Goal: Task Accomplishment & Management: Complete application form

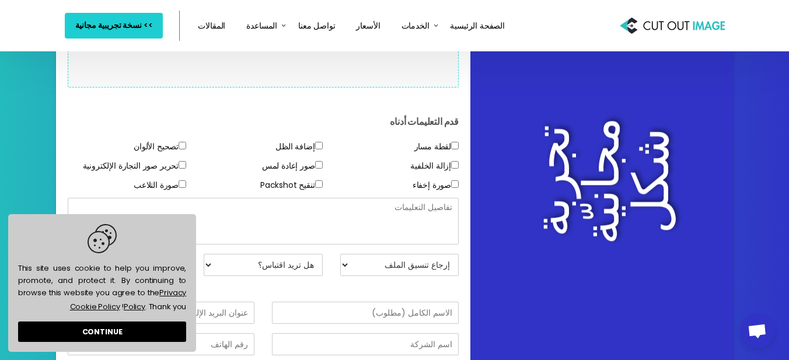
scroll to position [175, 0]
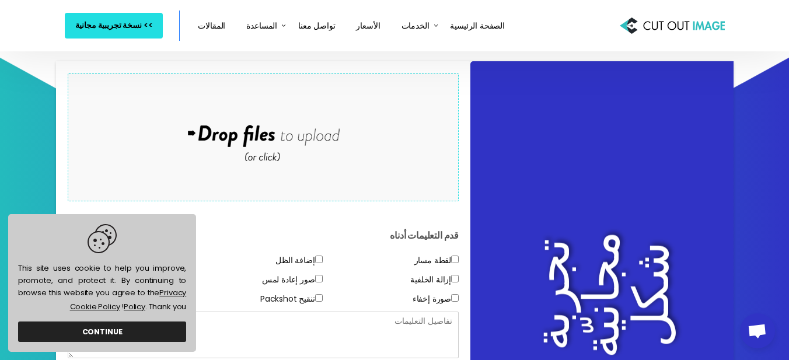
click at [65, 332] on link "CONTINUE" at bounding box center [102, 332] width 168 height 20
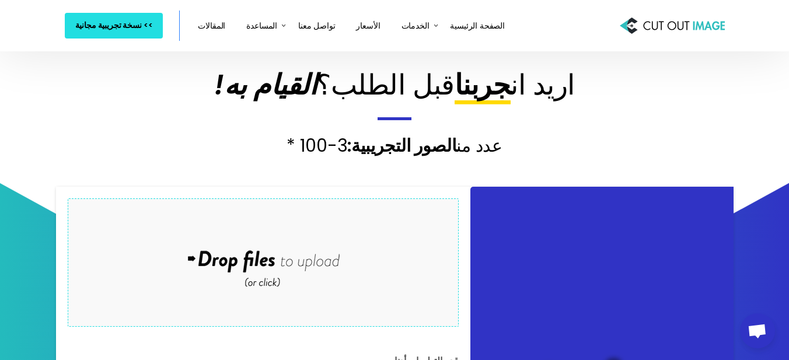
scroll to position [0, 0]
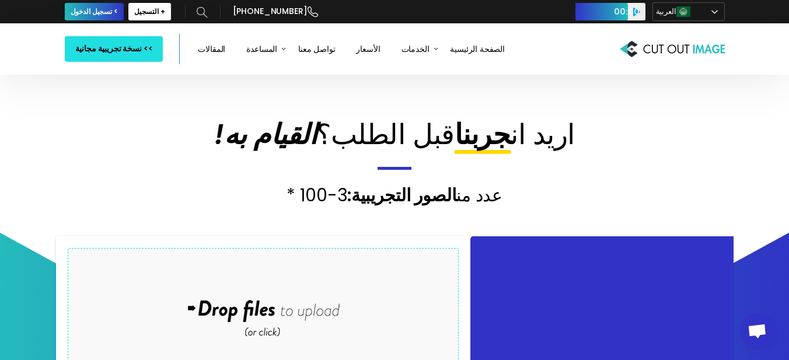
click at [719, 11] on link "العربية" at bounding box center [689, 11] width 72 height 19
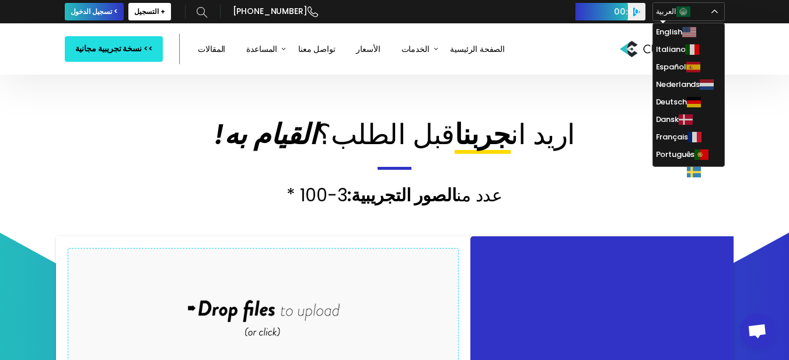
click at [635, 12] on button "Play" at bounding box center [637, 12] width 18 height 18
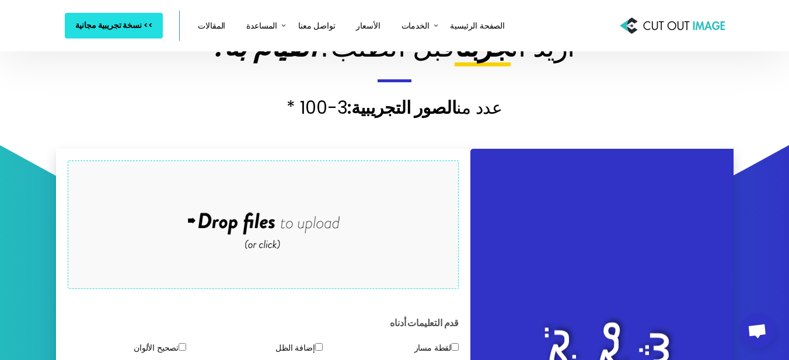
scroll to position [175, 0]
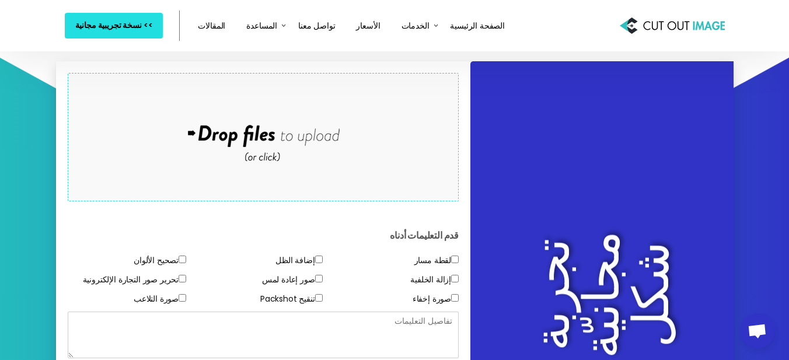
click at [323, 158] on div "Drop files here to upload" at bounding box center [263, 137] width 250 height 72
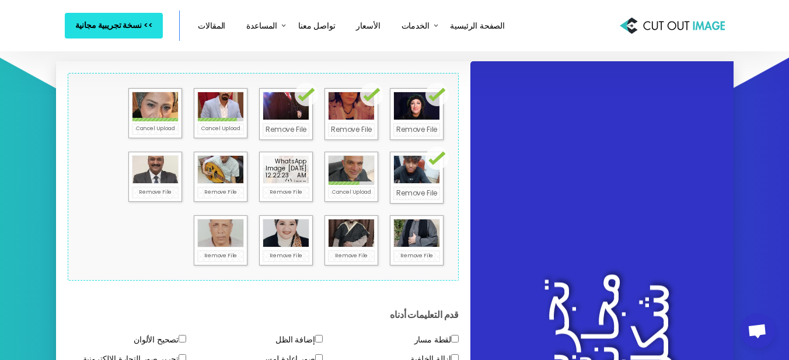
drag, startPoint x: 291, startPoint y: 177, endPoint x: 279, endPoint y: 168, distance: 15.8
click at [279, 168] on div at bounding box center [286, 168] width 53 height 33
click at [288, 176] on div at bounding box center [286, 168] width 53 height 33
drag, startPoint x: 287, startPoint y: 174, endPoint x: 275, endPoint y: 163, distance: 16.1
click at [275, 163] on div at bounding box center [286, 168] width 53 height 33
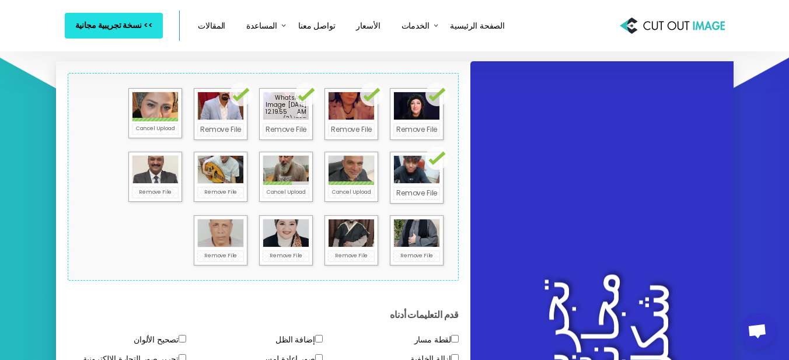
click at [291, 110] on div at bounding box center [286, 105] width 53 height 33
click at [303, 97] on div at bounding box center [286, 105] width 53 height 33
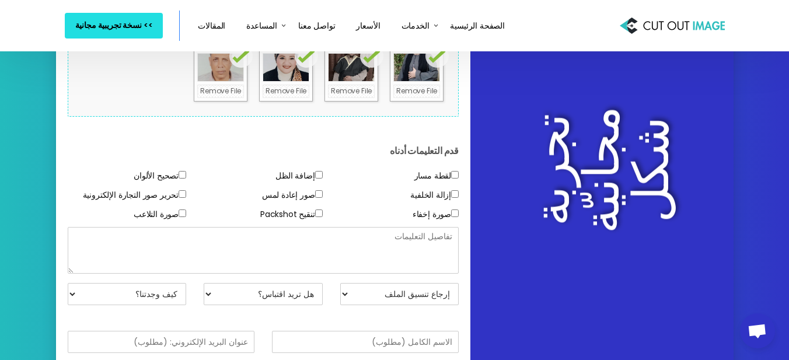
scroll to position [350, 0]
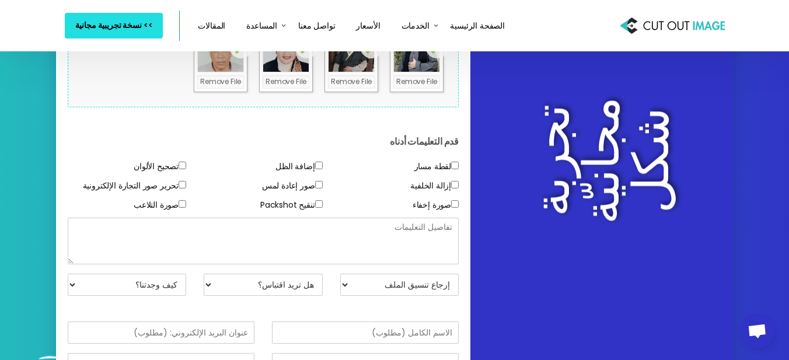
click at [346, 283] on select "إرجاع تنسيق الملف JPG - أبيض BG PNG - شفاف BG PSD - قناع الطبقة PSD - ملف متعدد…" at bounding box center [399, 285] width 119 height 22
select select "JPG w/ White BG"
click at [340, 274] on select "إرجاع تنسيق الملف JPG - أبيض BG PNG - شفاف BG PSD - قناع الطبقة PSD - ملف متعدد…" at bounding box center [399, 285] width 119 height 22
click at [210, 284] on select "هل تريد اقتباس؟ لا ، فقط اختبر الصور نعم ، الاقتباس من فضلك" at bounding box center [263, 285] width 119 height 22
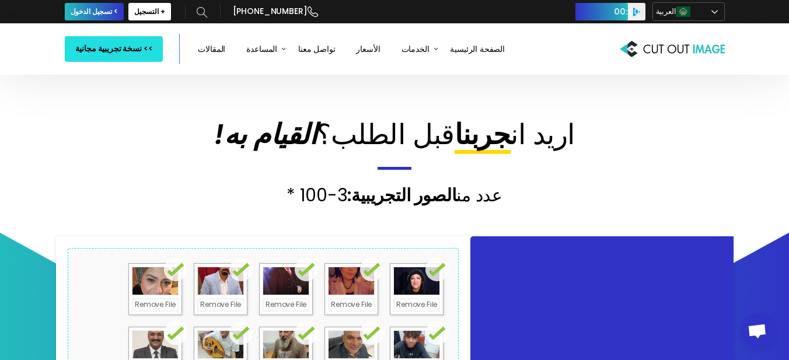
scroll to position [58, 0]
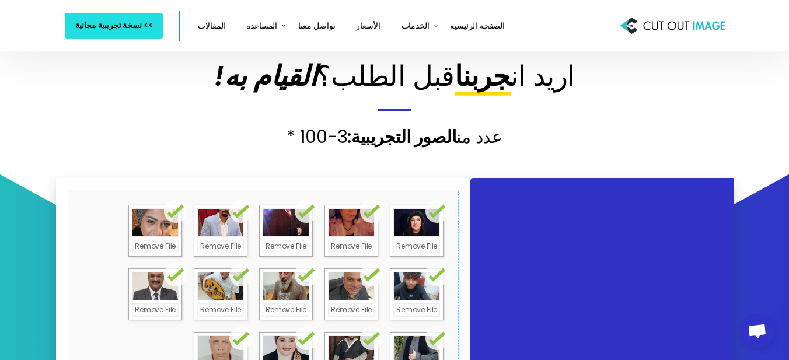
click at [89, 219] on form "Drop files here to upload 48.5 KB WhatsApp Image [DATE] 12.19.55 AM (1).jpeg Ch…" at bounding box center [264, 295] width 392 height 210
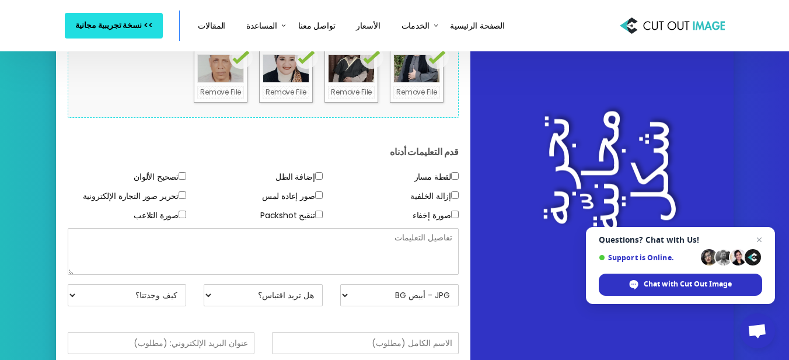
scroll to position [350, 0]
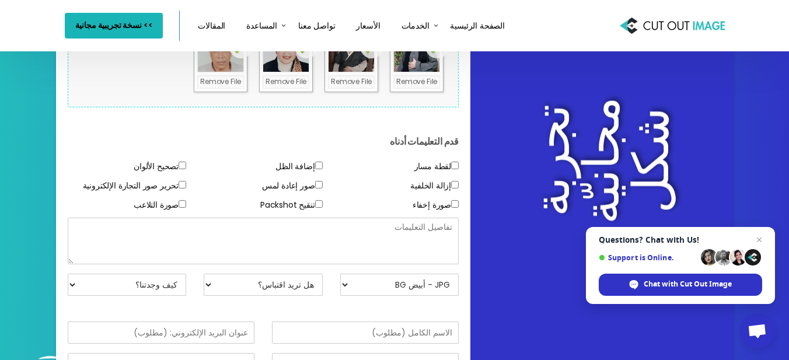
click at [123, 22] on span ">> نسخة تجريبية مجانية" at bounding box center [114, 25] width 78 height 15
